Goal: Task Accomplishment & Management: Complete application form

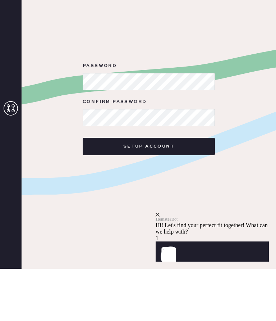
click at [168, 190] on button "Setup Account" at bounding box center [149, 198] width 132 height 17
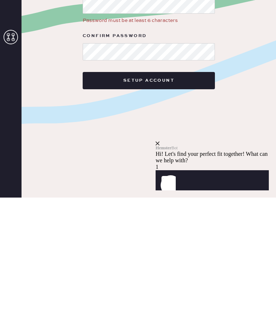
click at [167, 195] on button "Setup Account" at bounding box center [149, 203] width 132 height 17
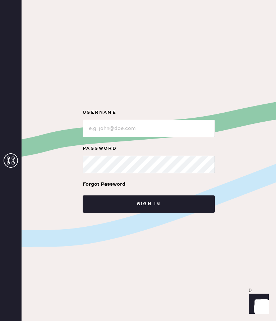
click at [154, 137] on input "loginName" at bounding box center [149, 128] width 132 height 17
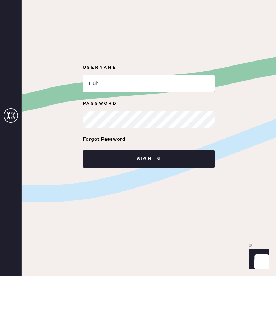
click at [145, 137] on input "loginName" at bounding box center [149, 128] width 132 height 17
type input "H"
type input "[EMAIL_ADDRESS][DOMAIN_NAME]"
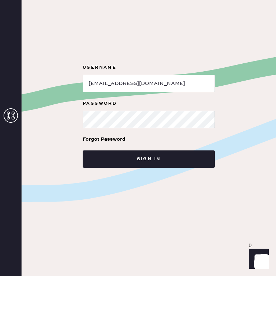
click at [155, 212] on button "Sign in" at bounding box center [149, 203] width 132 height 17
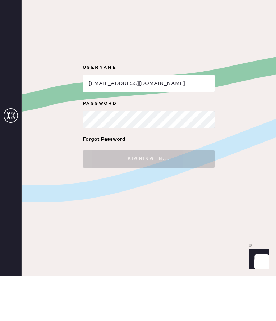
scroll to position [31, 0]
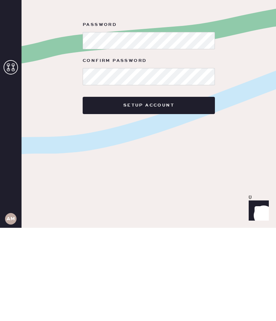
click at [157, 190] on button "Setup Account" at bounding box center [149, 198] width 132 height 17
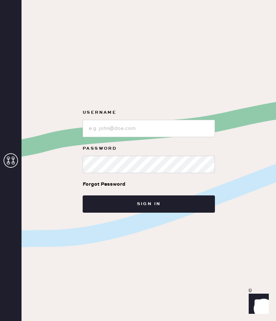
click at [150, 137] on input "loginName" at bounding box center [149, 128] width 132 height 17
type input "[EMAIL_ADDRESS][DOMAIN_NAME]"
click at [168, 212] on button "Sign in" at bounding box center [149, 203] width 132 height 17
